Goal: Task Accomplishment & Management: Manage account settings

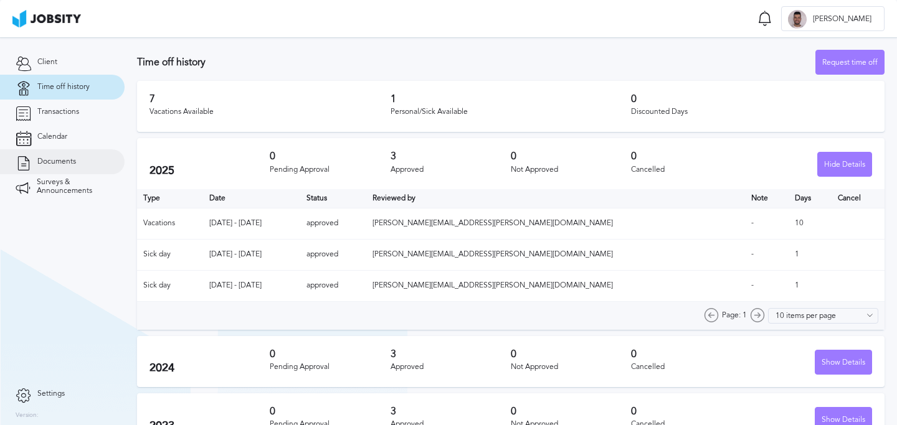
click at [70, 154] on link "Documents" at bounding box center [62, 161] width 125 height 25
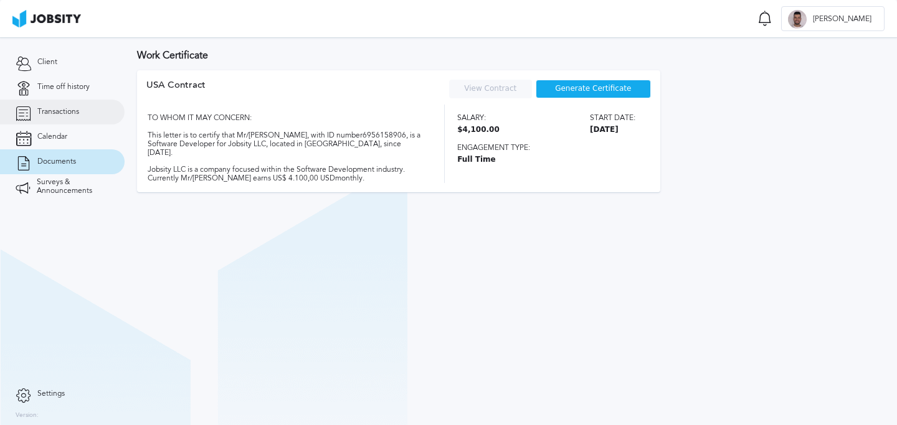
click at [73, 113] on span "Transactions" at bounding box center [58, 112] width 42 height 9
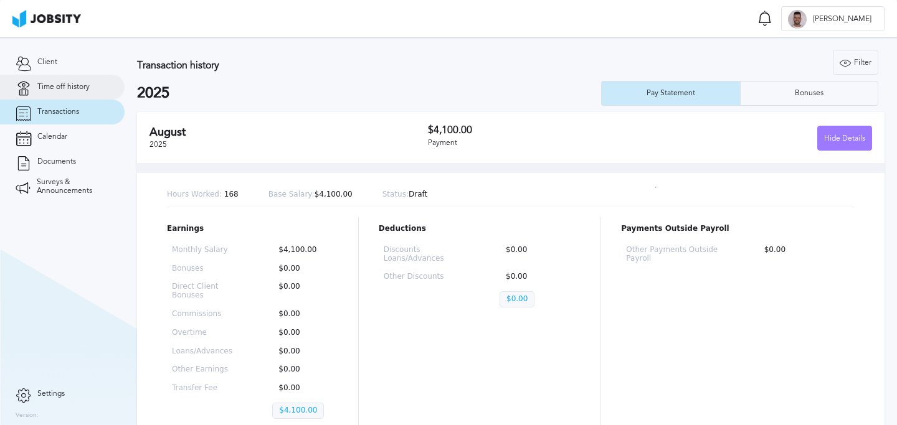
click at [72, 89] on span "Time off history" at bounding box center [63, 87] width 52 height 9
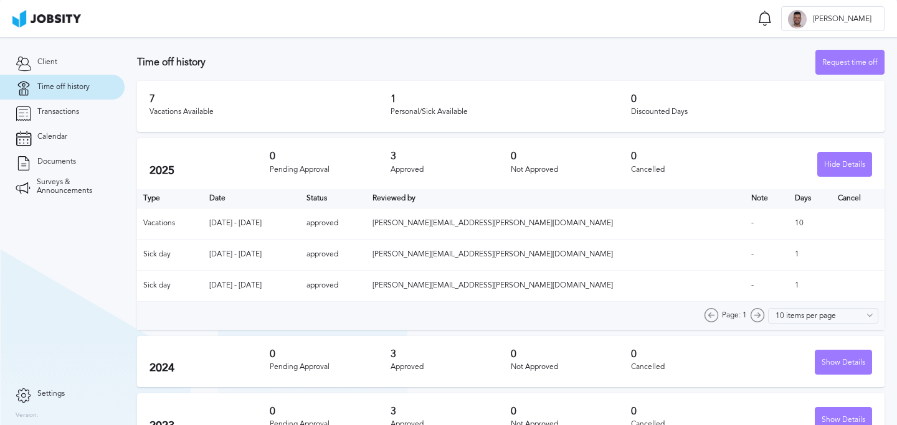
click at [345, 131] on div "7 Vacations Available 1 Personal/Sick Available 0 Discounted Days" at bounding box center [510, 106] width 747 height 51
